Goal: Information Seeking & Learning: Learn about a topic

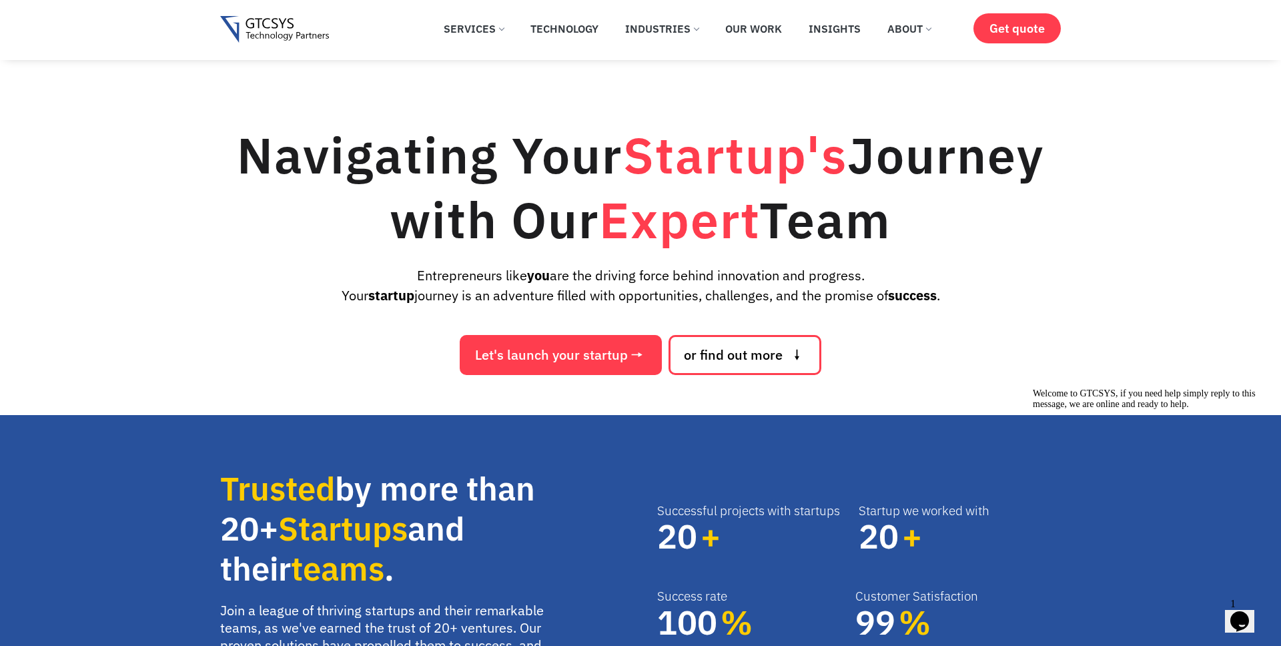
drag, startPoint x: 933, startPoint y: 229, endPoint x: 225, endPoint y: 155, distance: 712.2
click at [225, 155] on h1 "Navigating Your Startup's Journey with Our Expert Team" at bounding box center [640, 187] width 840 height 129
copy h1 "Navigating Your Startup's Journey with Our Expert Team"
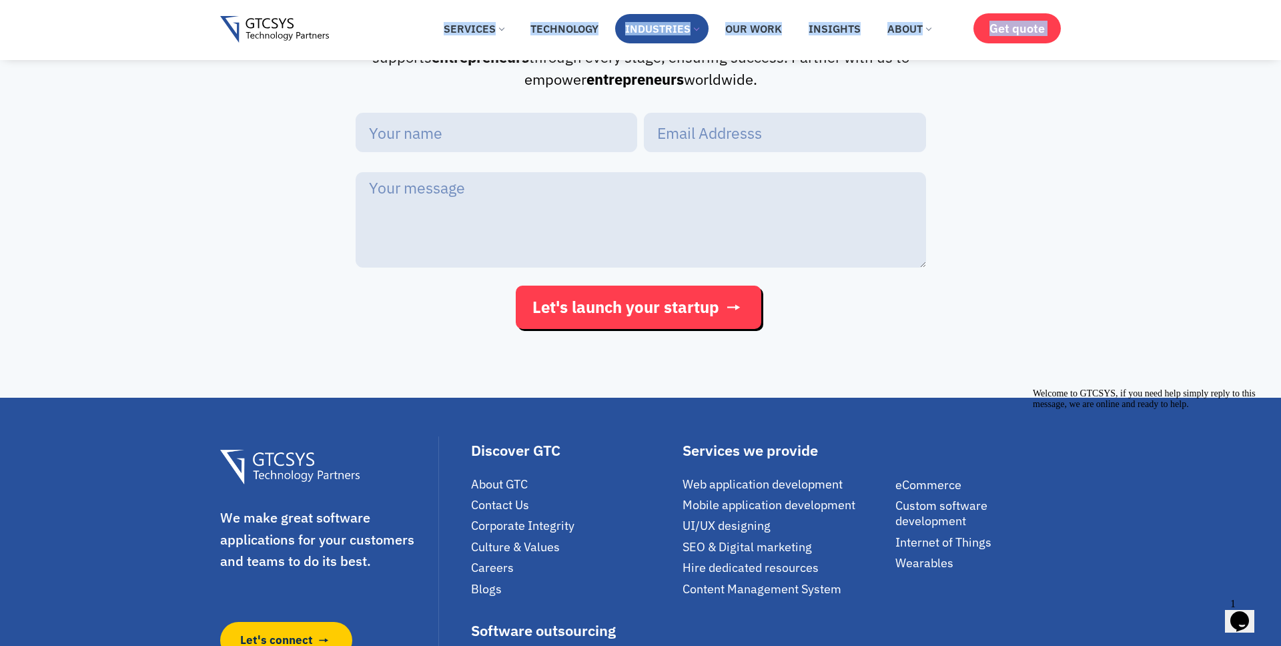
scroll to position [4165, 0]
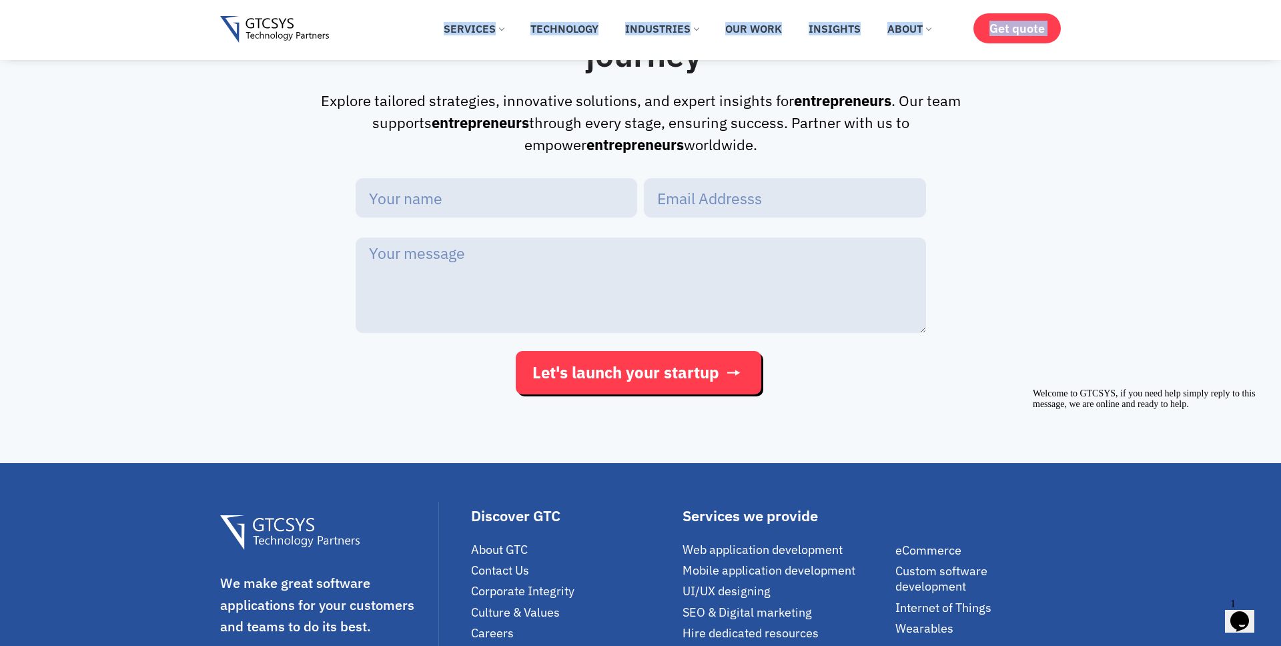
drag, startPoint x: 175, startPoint y: 98, endPoint x: 706, endPoint y: 155, distance: 534.0
copy div "Startup Here's to the dreamers , the doers , and the disruptors Entrepreneurs l…"
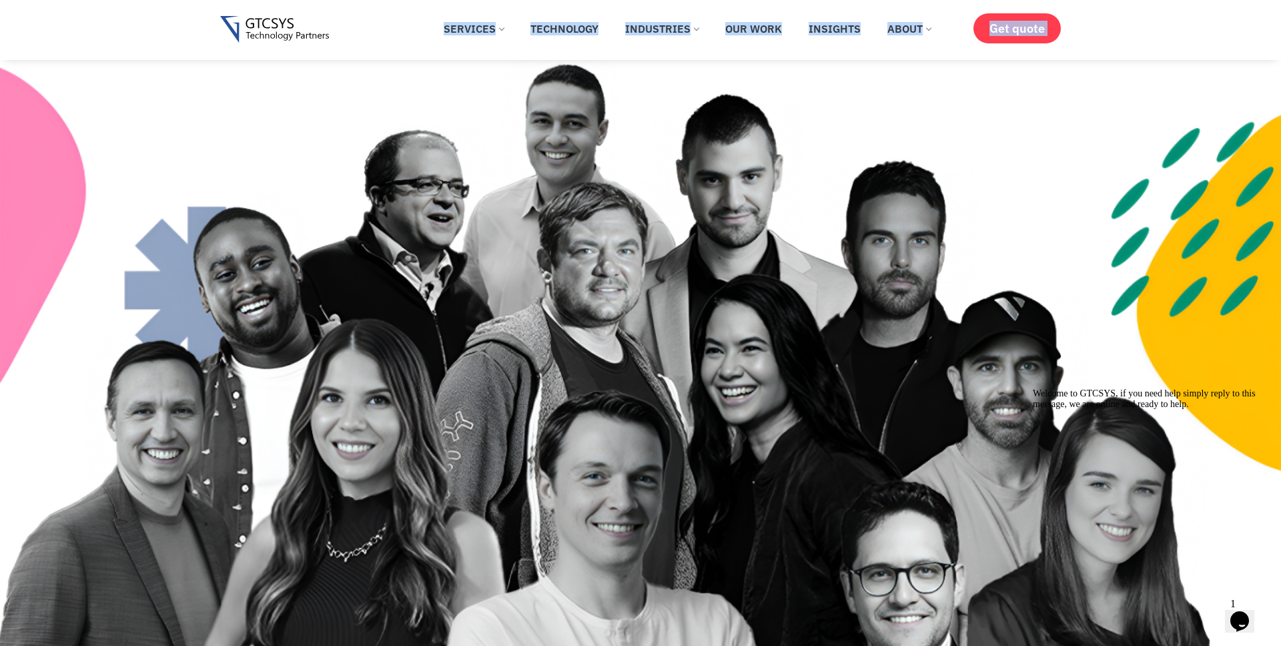
scroll to position [450, 0]
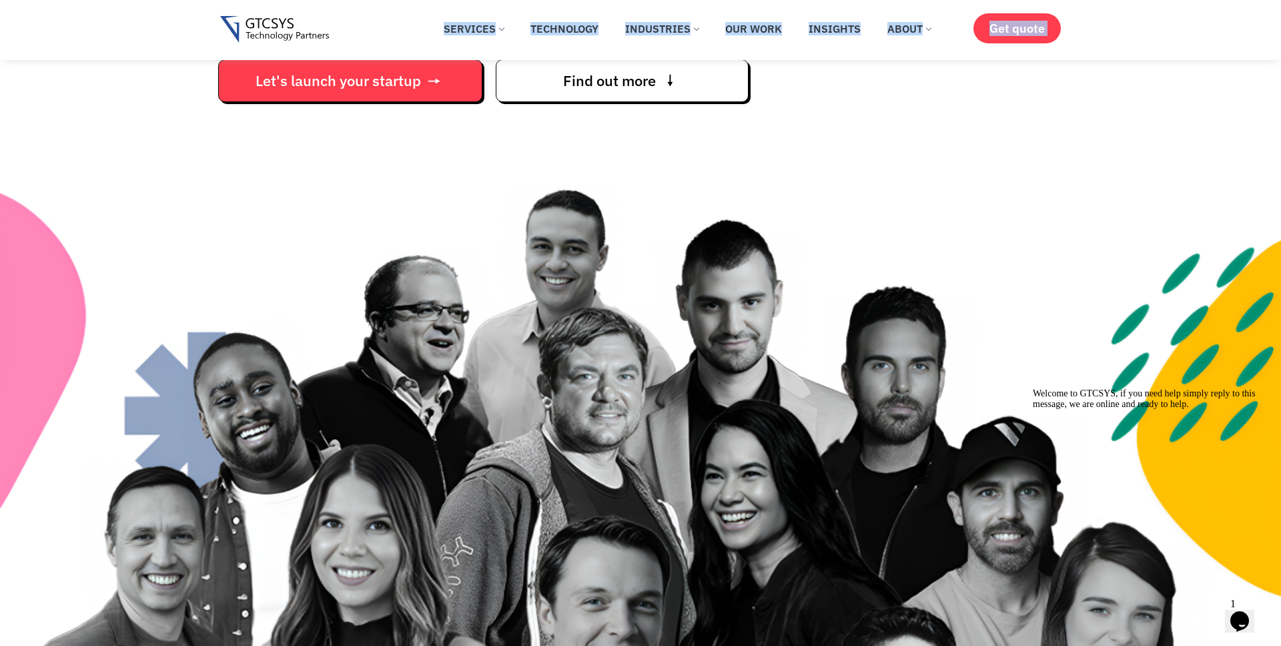
click at [883, 268] on img at bounding box center [640, 517] width 1281 height 761
click at [908, 97] on div "Let's launch your startup Find out more Let's launch your startup" at bounding box center [640, 77] width 840 height 53
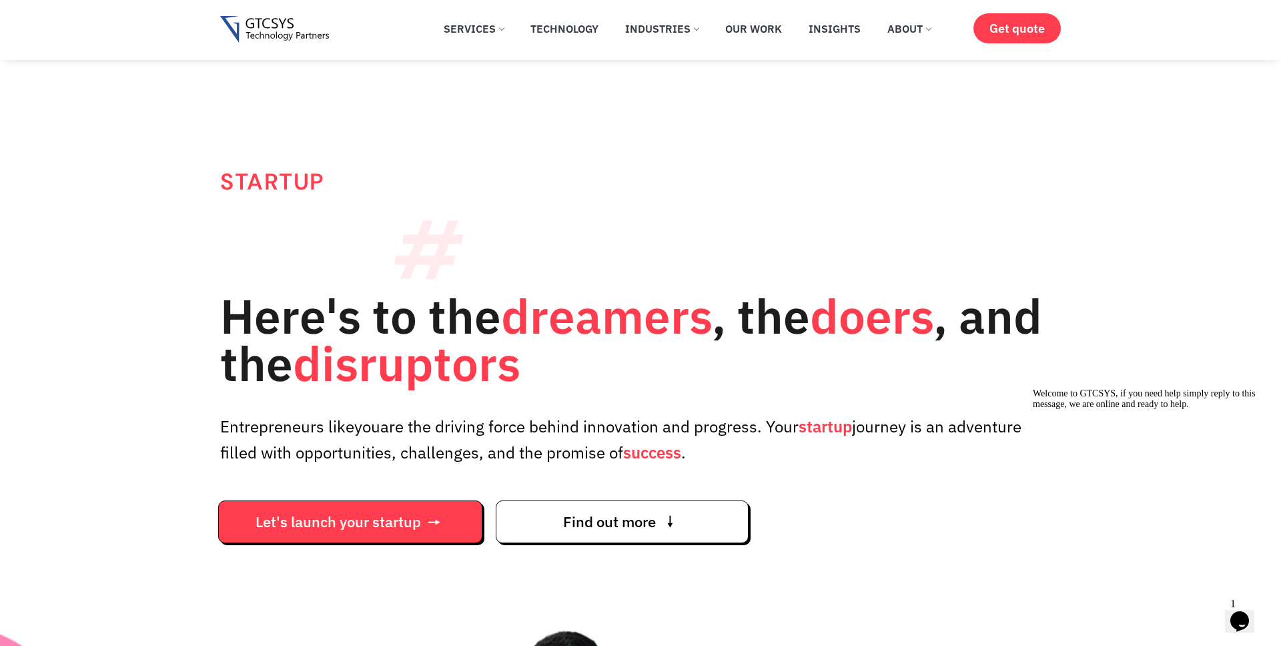
scroll to position [11, 0]
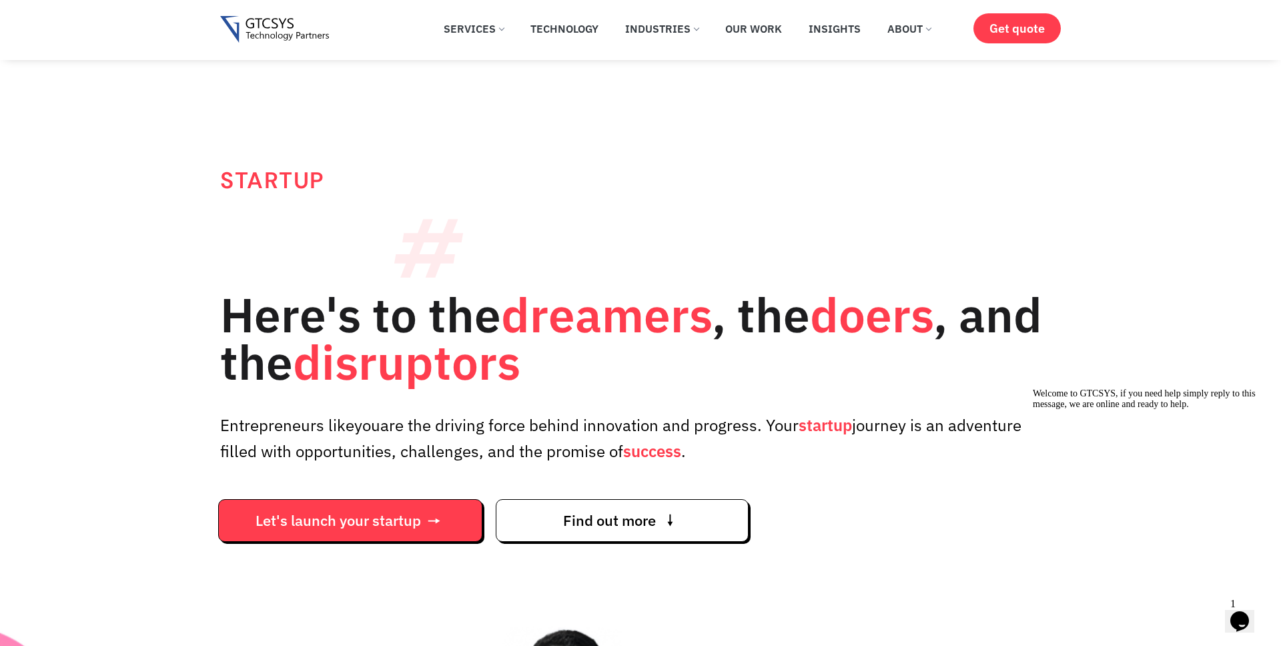
click at [301, 426] on p "Entrepreneurs like you are the driving force behind innovation and progress. Yo…" at bounding box center [640, 438] width 840 height 52
copy p "Entrepreneurs"
